Goal: Information Seeking & Learning: Learn about a topic

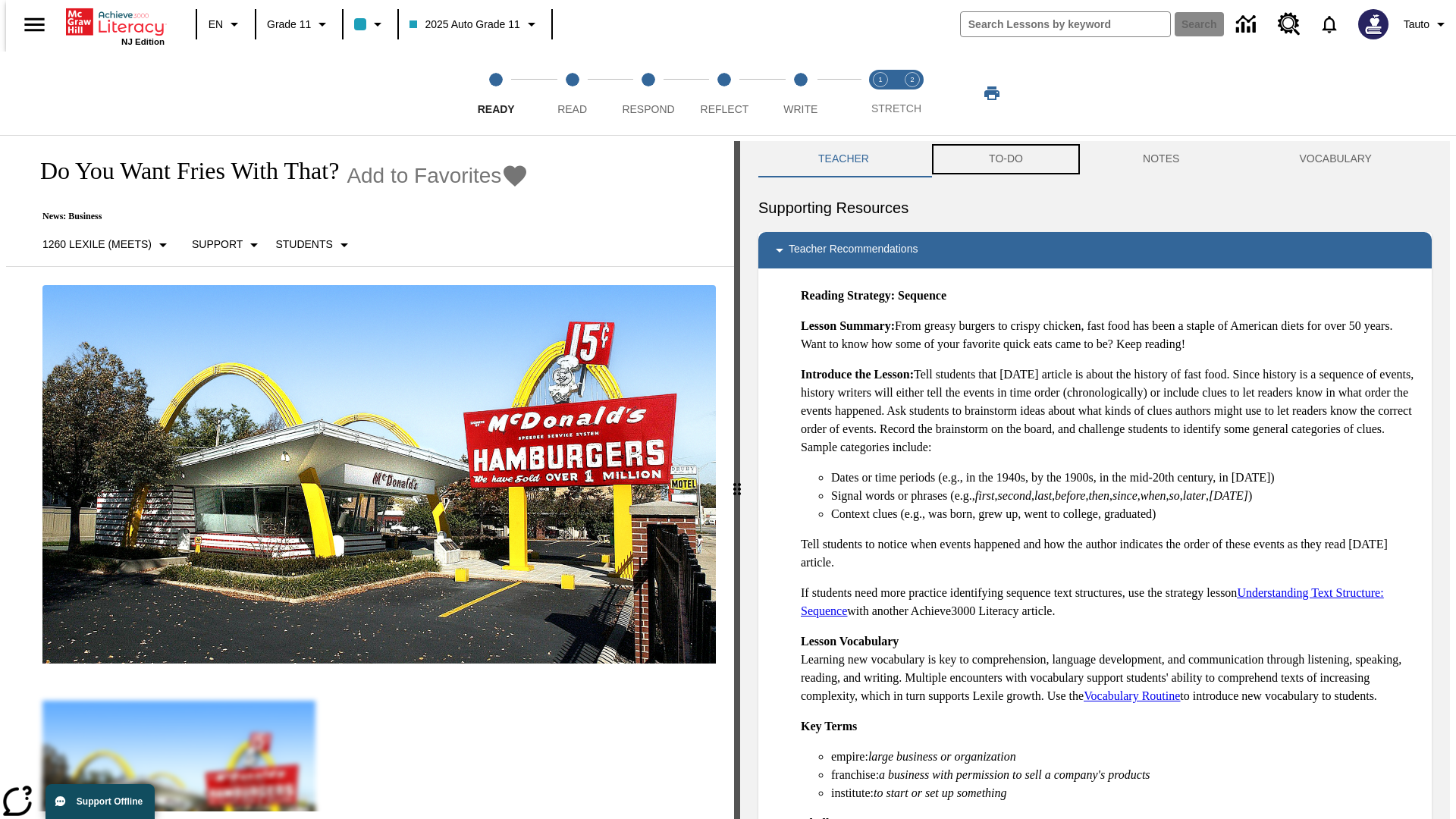
click at [1004, 159] on button "TO-DO" at bounding box center [1005, 158] width 154 height 36
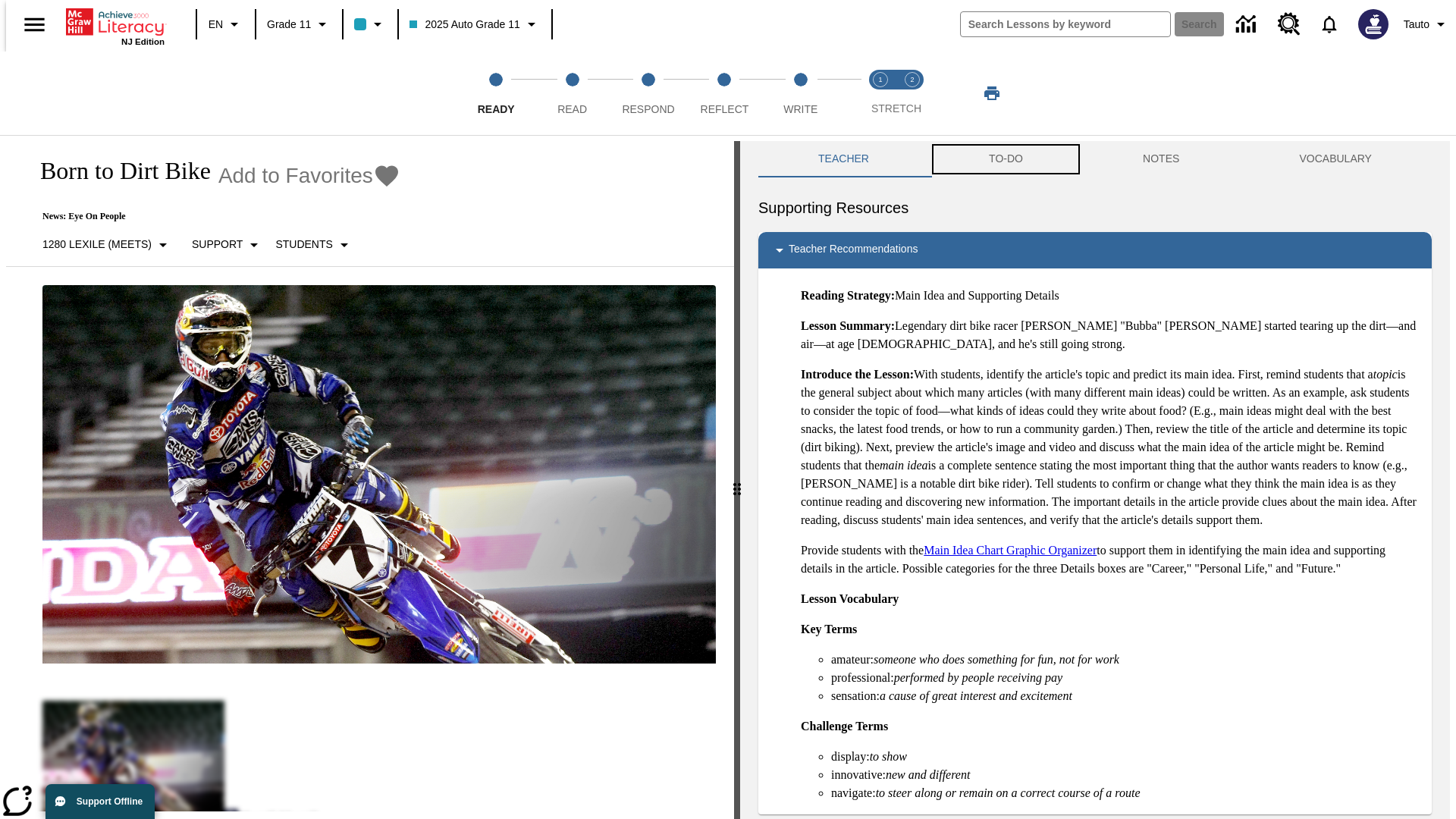
click at [1004, 159] on button "TO-DO" at bounding box center [1005, 158] width 154 height 36
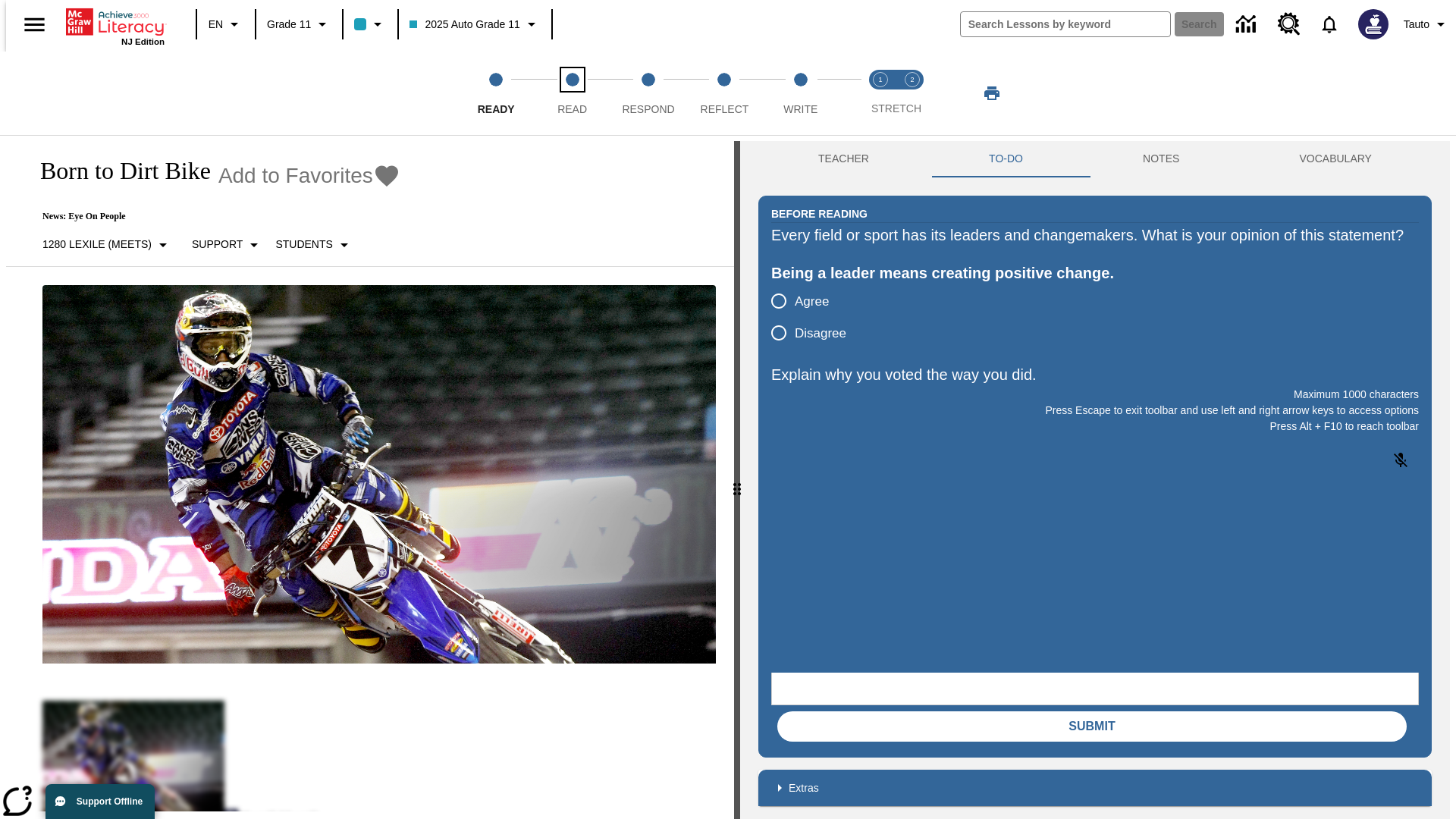
click at [571, 93] on span "Read" at bounding box center [572, 103] width 29 height 28
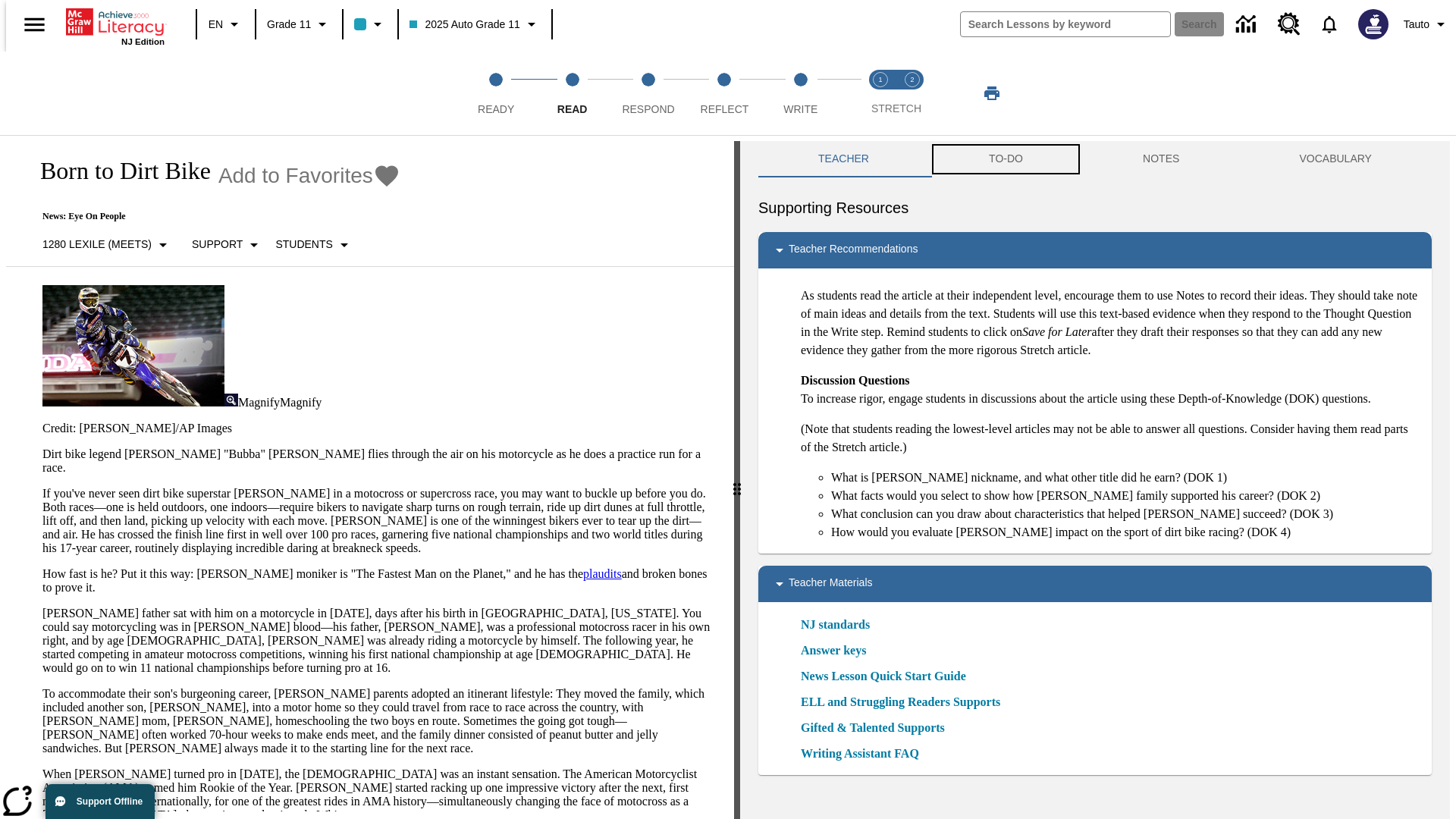
scroll to position [1, 0]
click at [1004, 159] on button "TO-DO" at bounding box center [1005, 158] width 154 height 36
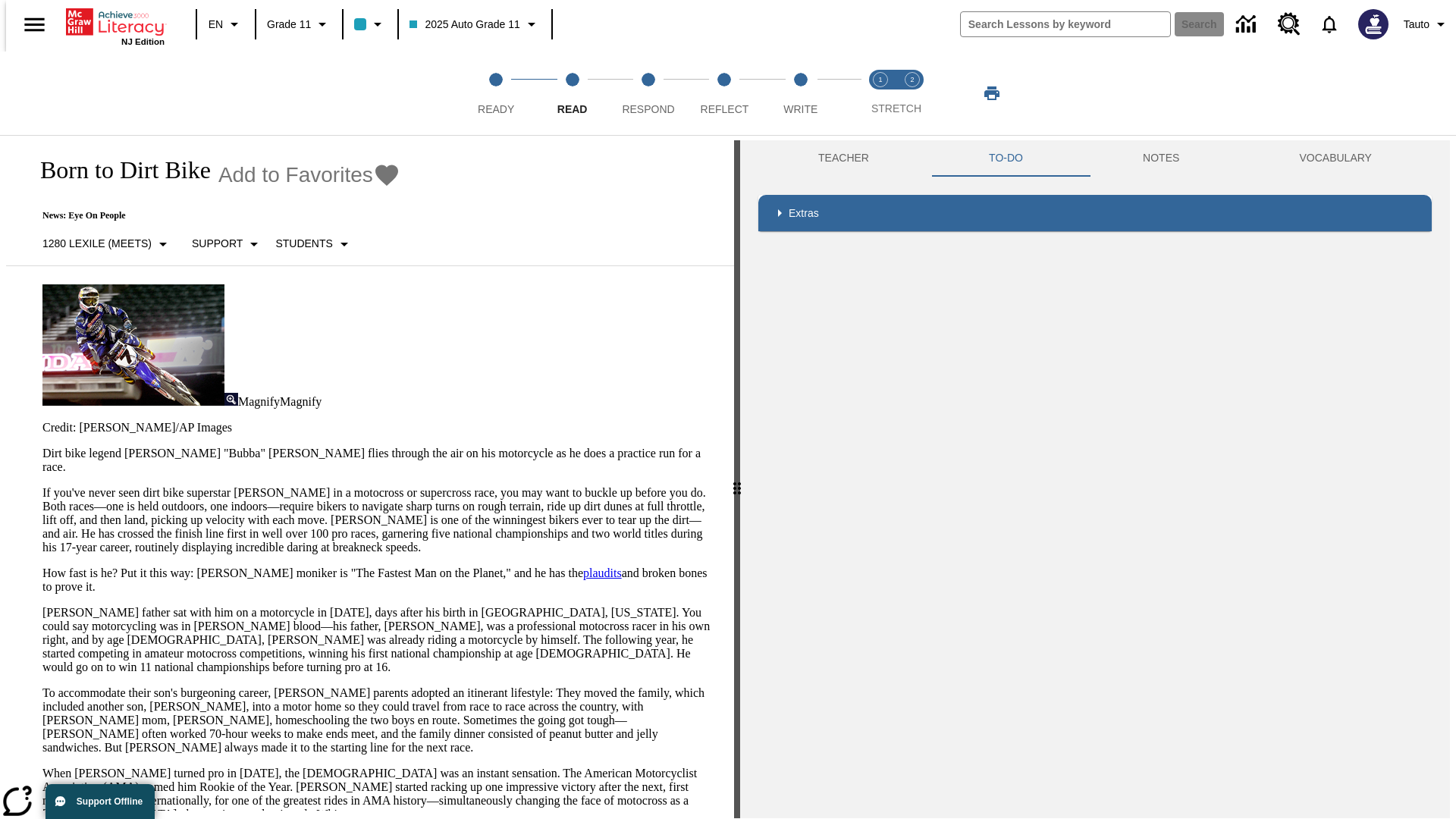
click at [42, 486] on p "If you've never seen dirt bike superstar James Stewart Jr. in a motocross or su…" at bounding box center [379, 520] width 674 height 68
